Goal: Information Seeking & Learning: Learn about a topic

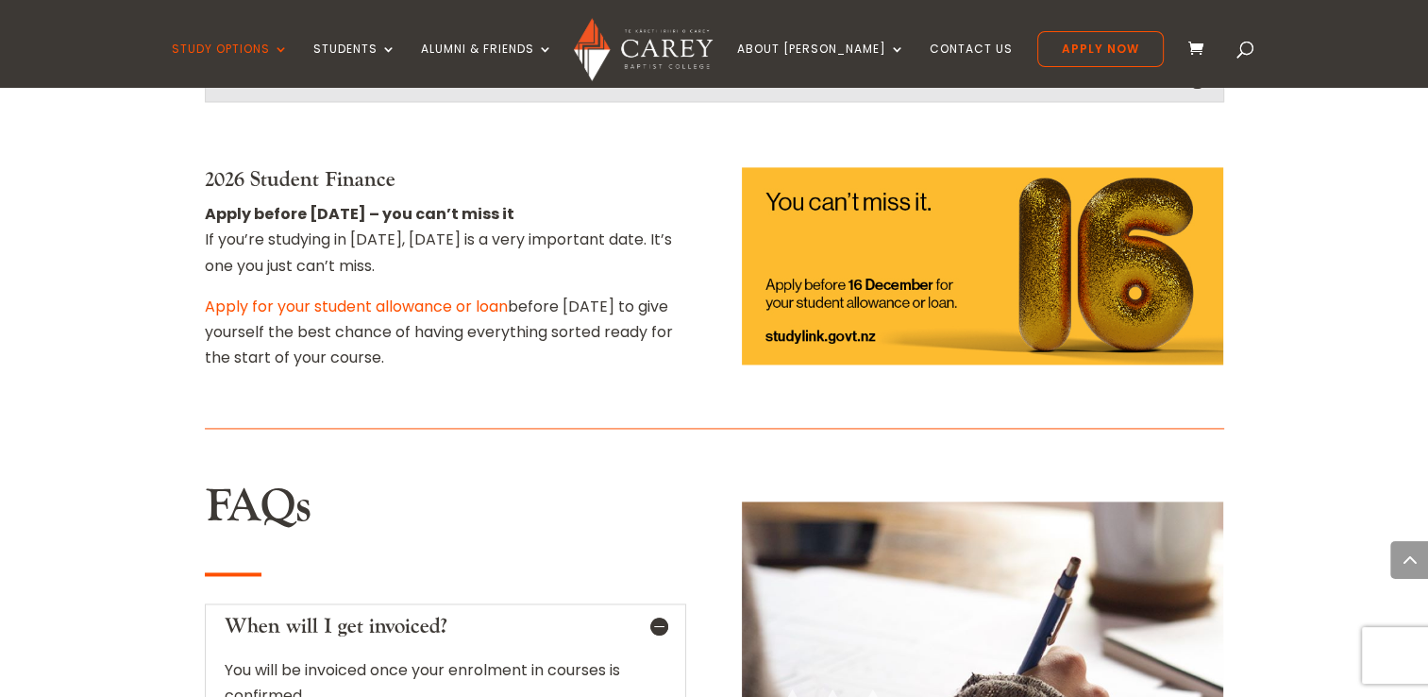
scroll to position [2673, 0]
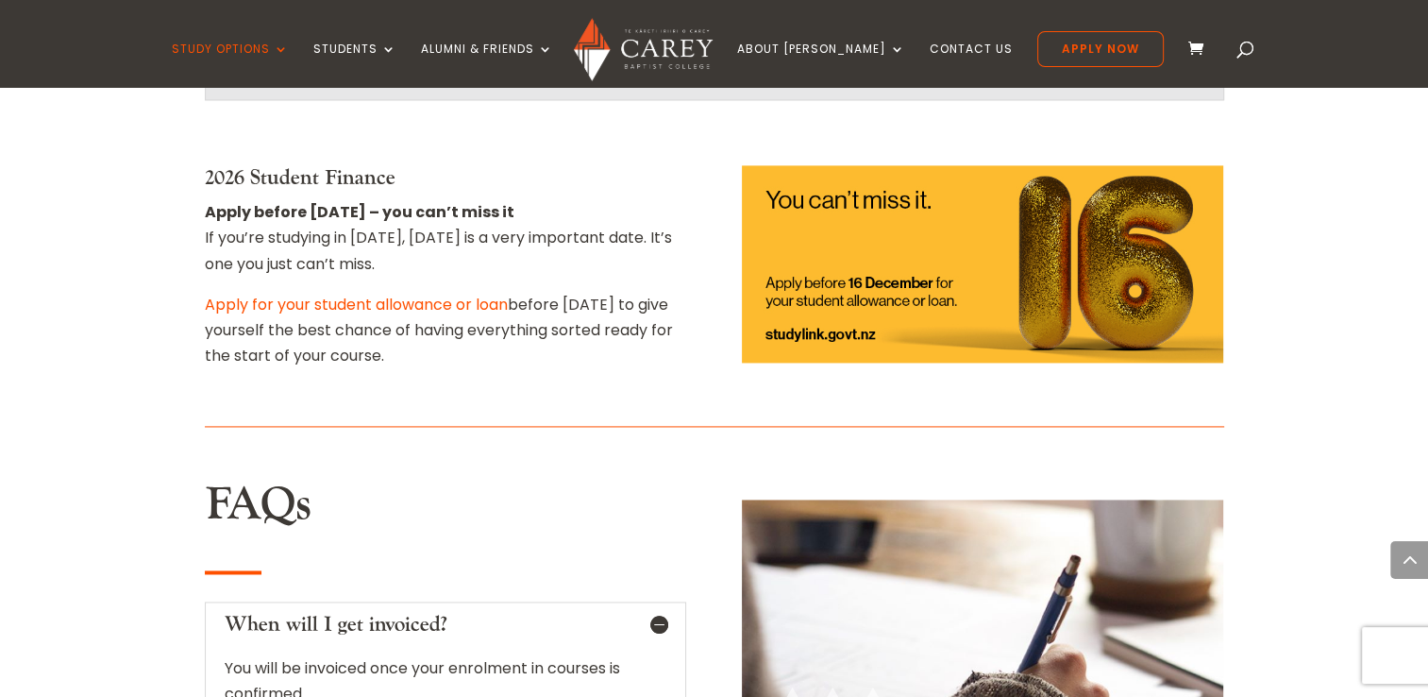
click at [281, 294] on link "Apply for your student allowance or loan" at bounding box center [356, 305] width 303 height 22
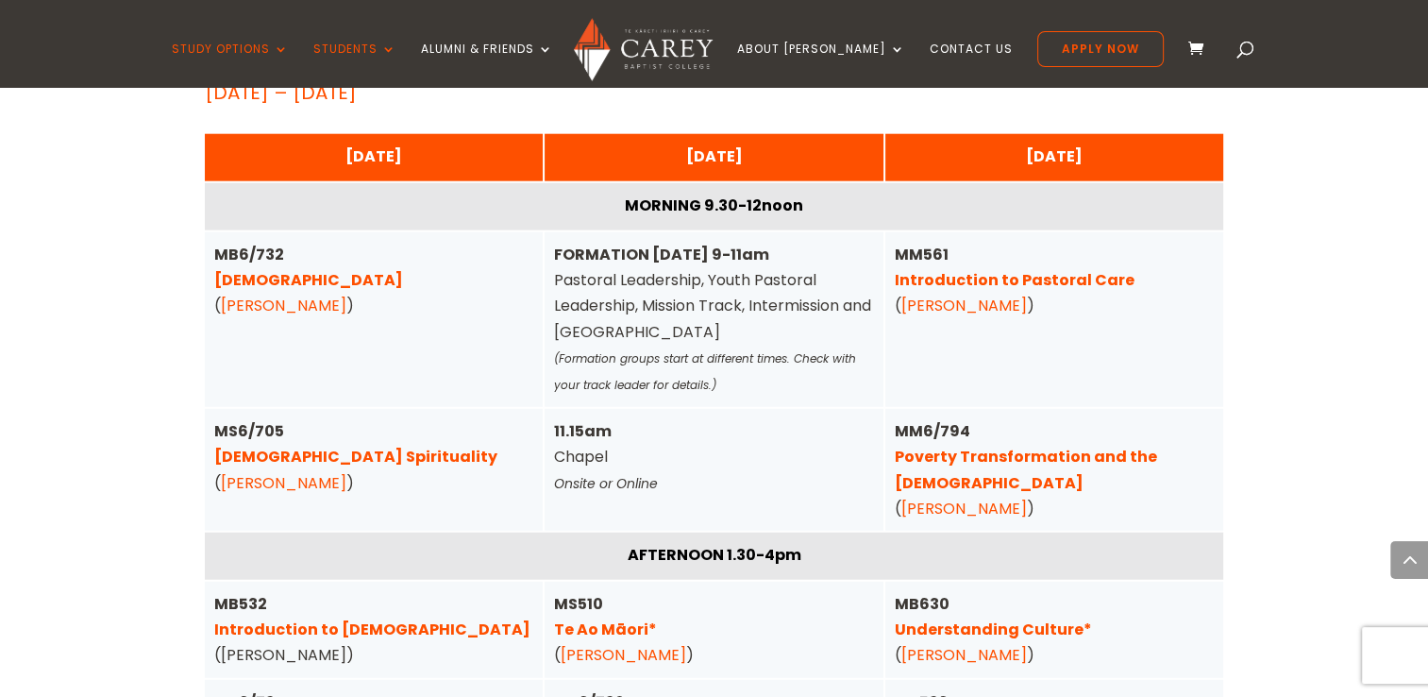
drag, startPoint x: 0, startPoint y: 0, endPoint x: 151, endPoint y: 344, distance: 375.3
click at [151, 344] on div "Home » Study » Timetables [PERSON_NAME] Timetables More information can be view…" at bounding box center [714, 99] width 1428 height 8748
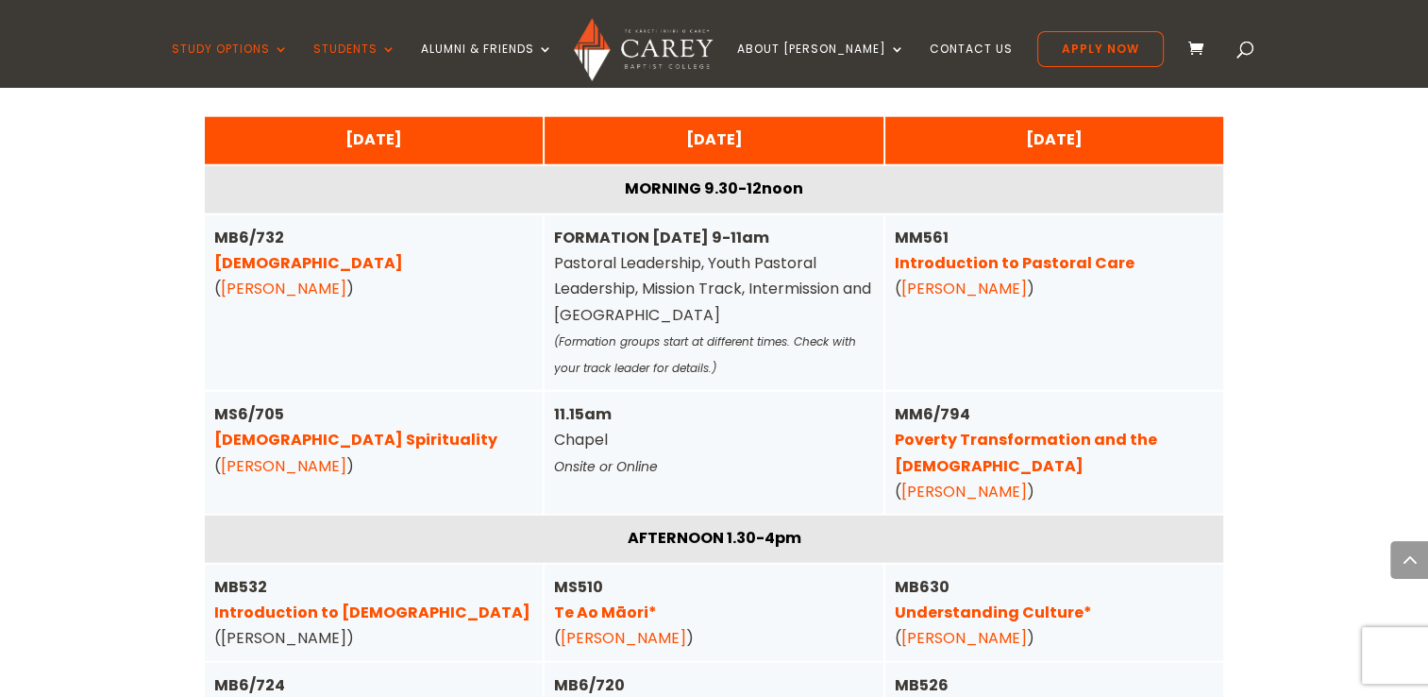
scroll to position [4814, 0]
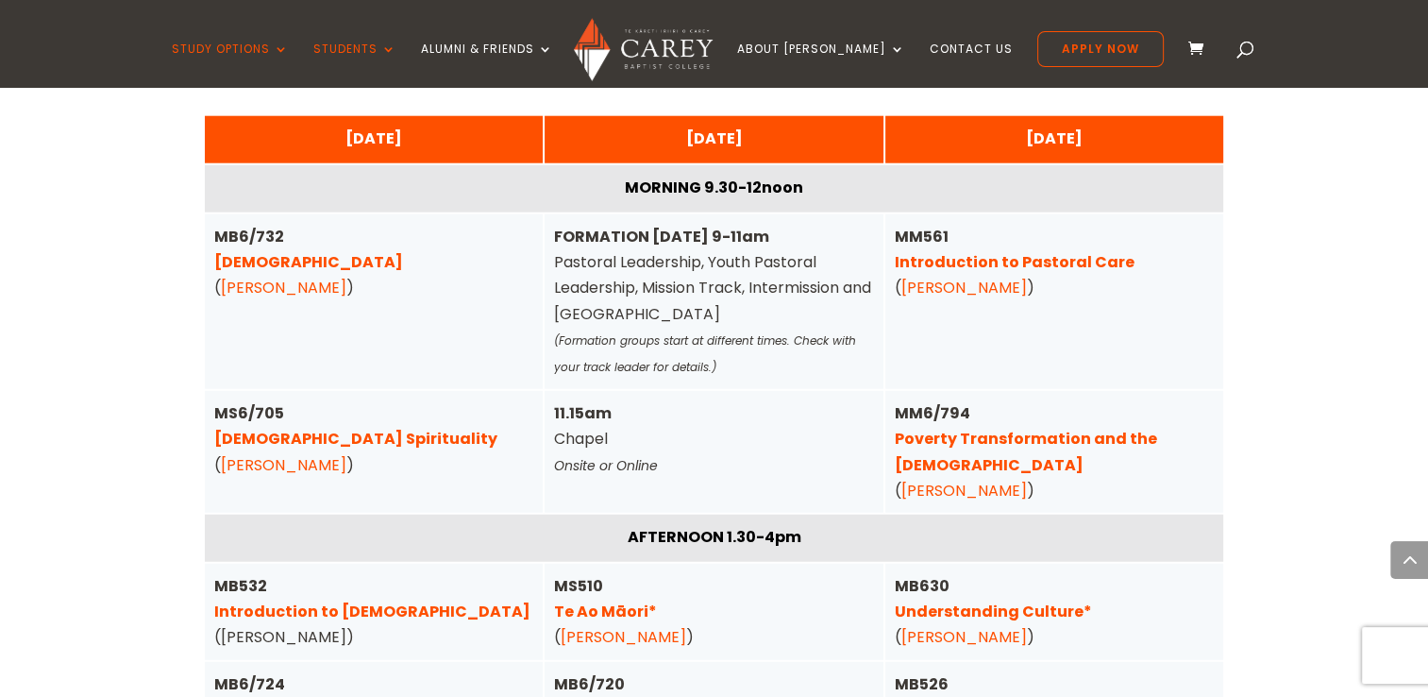
click at [260, 251] on link "[DEMOGRAPHIC_DATA]" at bounding box center [308, 262] width 189 height 22
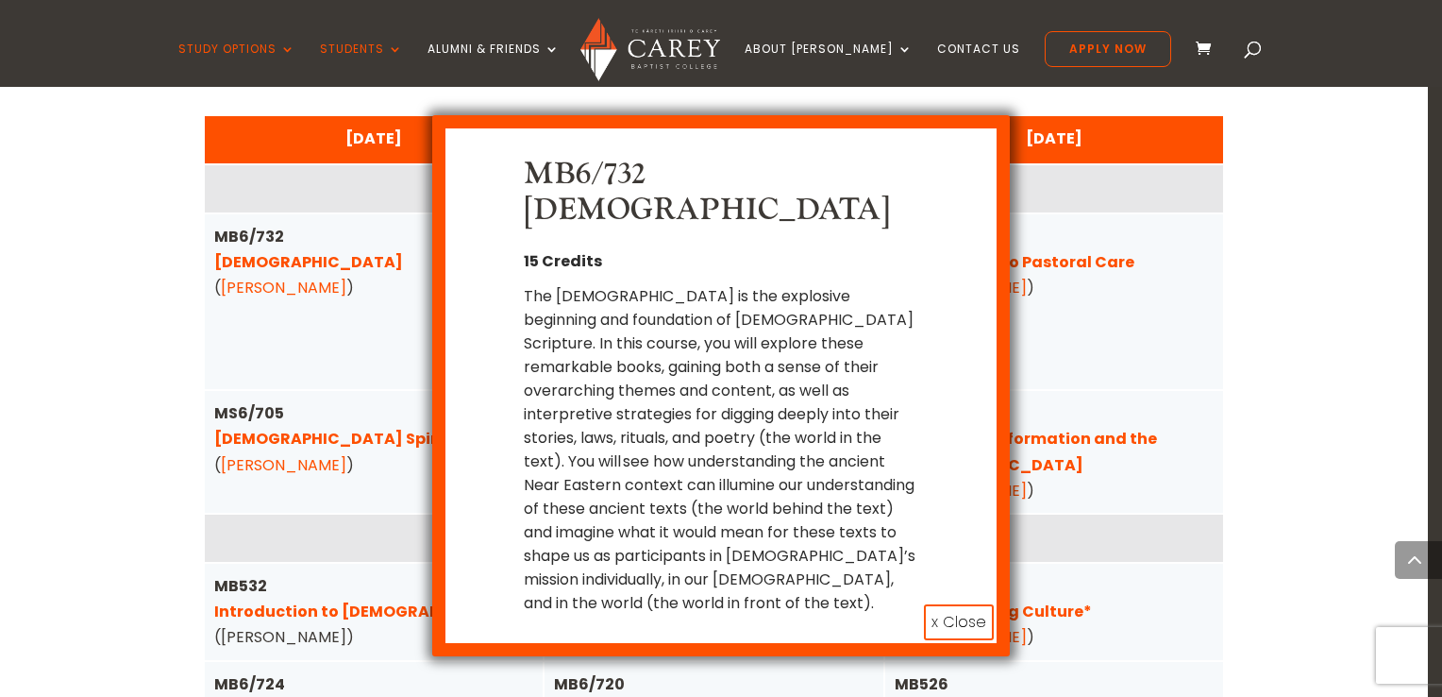
click at [176, 347] on div "MB6/732 [DEMOGRAPHIC_DATA] 15 Credits The [DEMOGRAPHIC_DATA] is the explosive b…" at bounding box center [721, 348] width 1442 height 697
click at [961, 604] on button "x Close" at bounding box center [959, 622] width 70 height 36
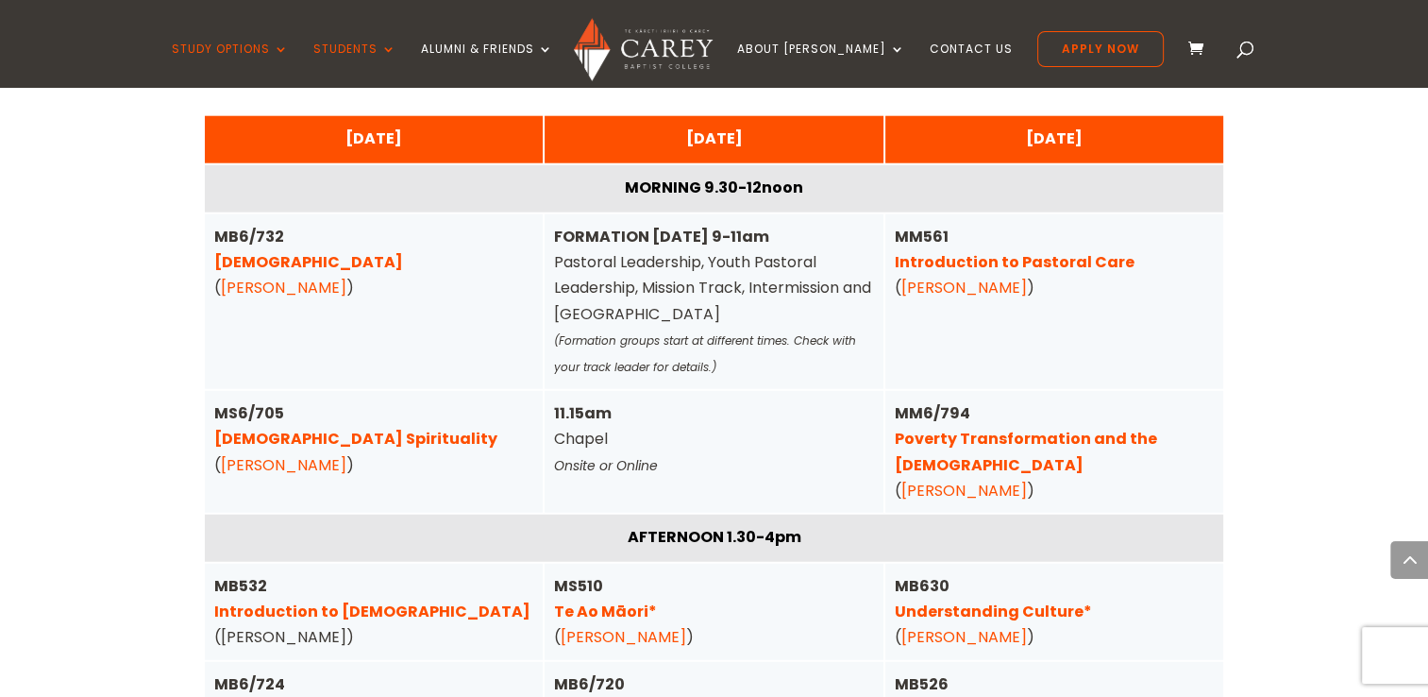
click at [386, 600] on link "Introduction to [DEMOGRAPHIC_DATA]" at bounding box center [372, 611] width 316 height 22
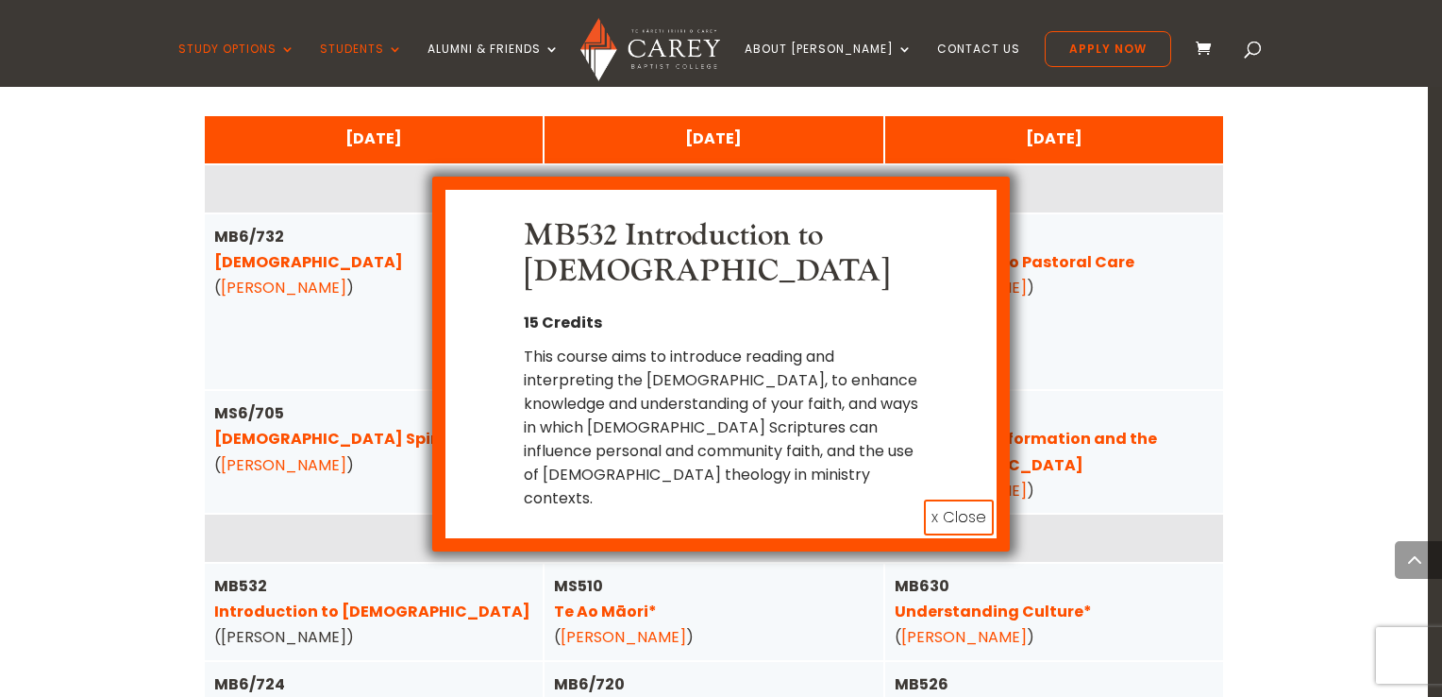
click at [967, 499] on button "x Close" at bounding box center [959, 517] width 70 height 36
